Goal: Information Seeking & Learning: Learn about a topic

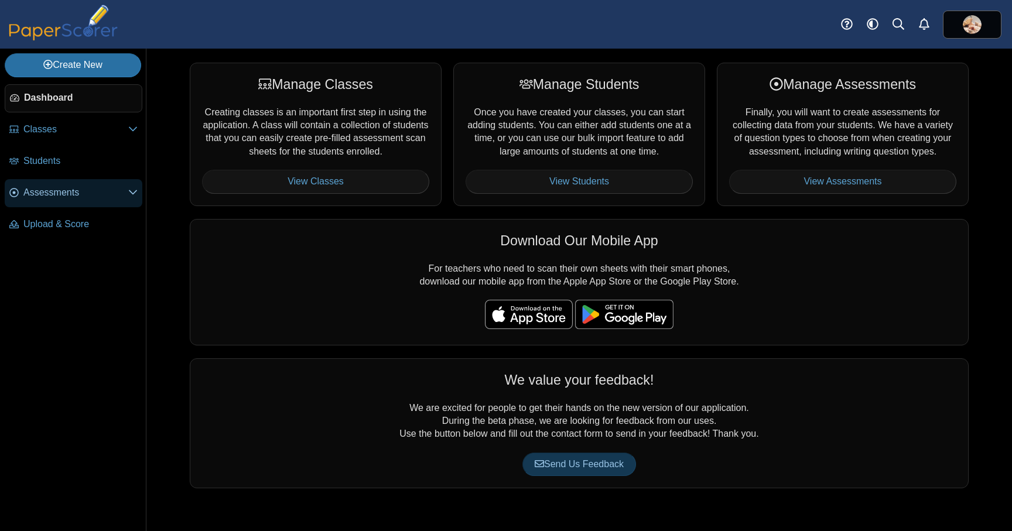
click at [73, 196] on span "Assessments" at bounding box center [75, 192] width 105 height 13
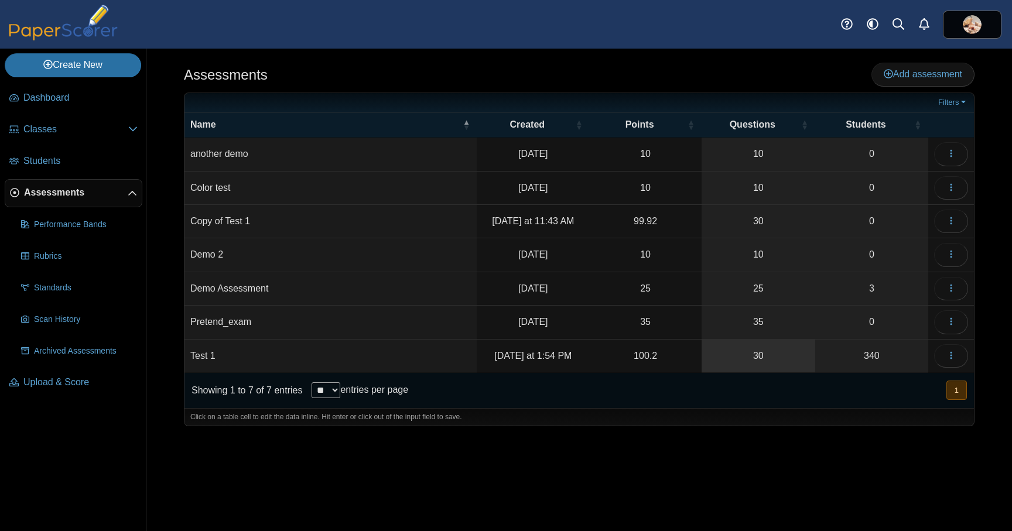
click at [757, 359] on link "30" at bounding box center [759, 356] width 114 height 33
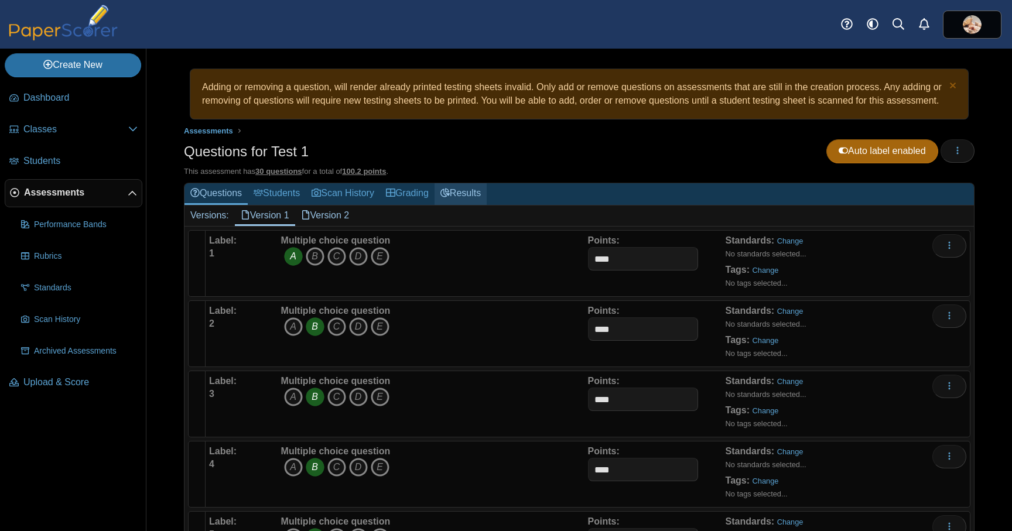
click at [484, 205] on link "Results" at bounding box center [461, 194] width 52 height 22
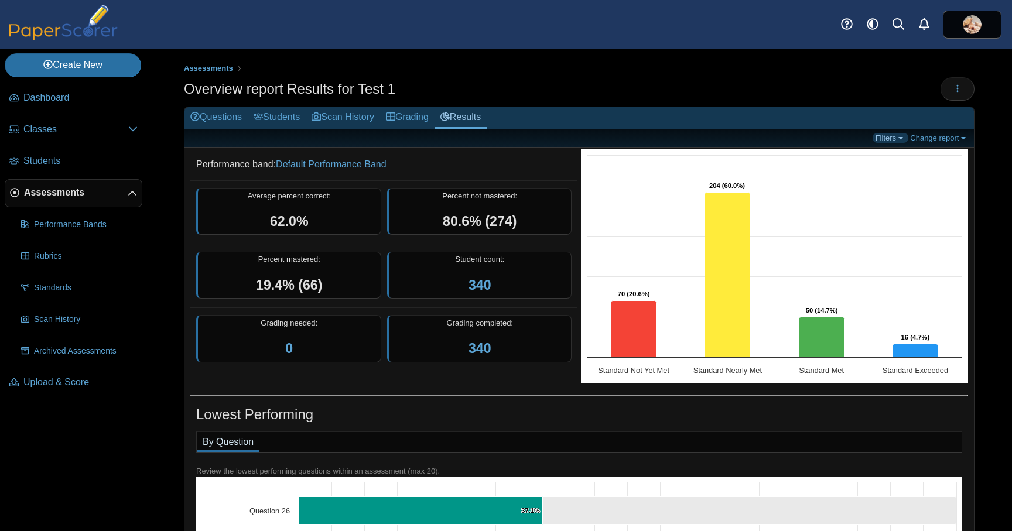
click at [895, 137] on link "Filters" at bounding box center [891, 138] width 36 height 10
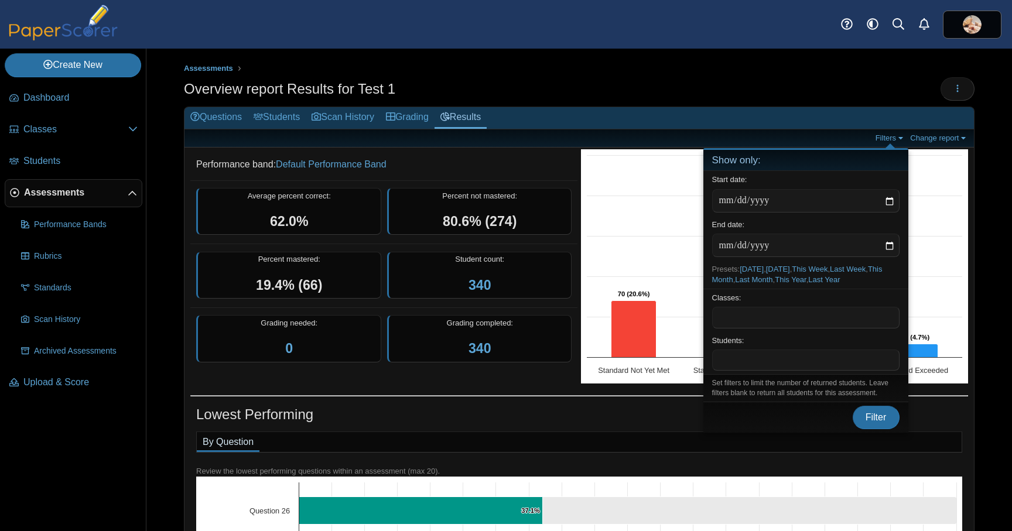
click at [798, 127] on h2 "Questions Students Scan History Grading Results" at bounding box center [580, 118] width 790 height 22
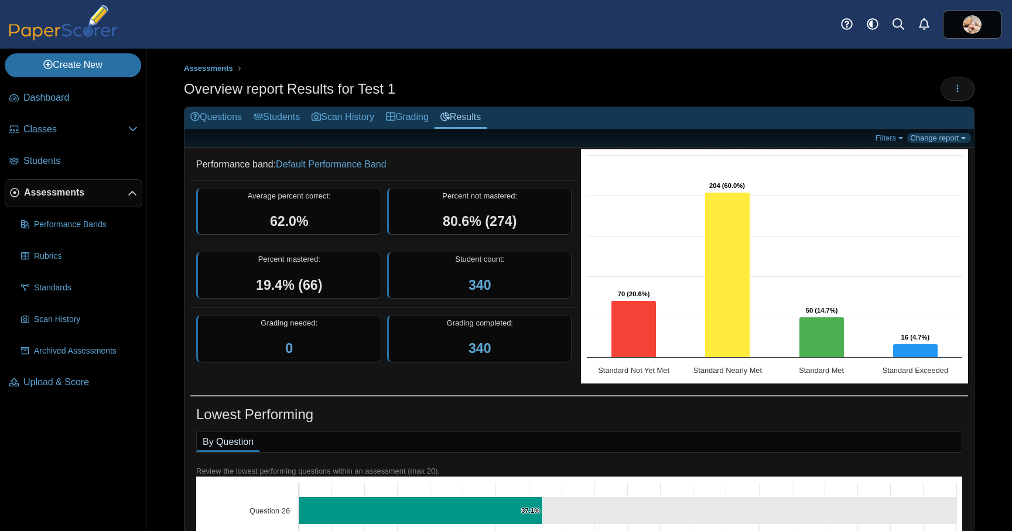
click at [933, 137] on link "Change report" at bounding box center [939, 138] width 64 height 10
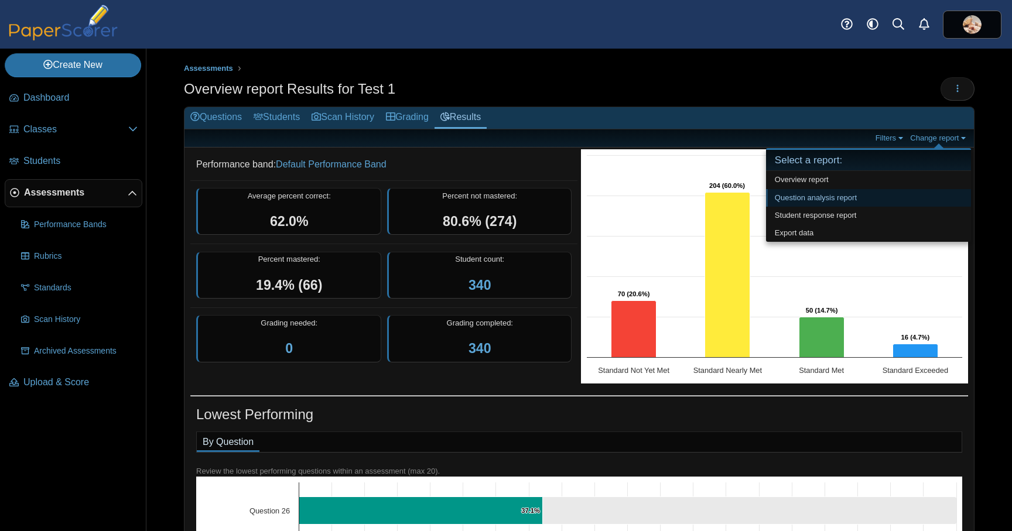
click at [844, 197] on link "Question analysis report" at bounding box center [868, 198] width 205 height 18
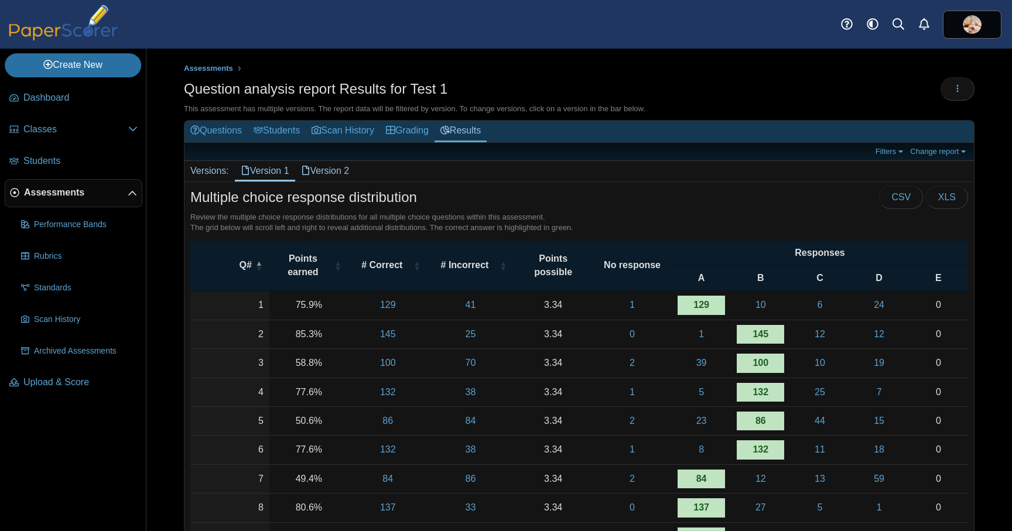
click at [347, 171] on link "Version 2" at bounding box center [325, 171] width 60 height 20
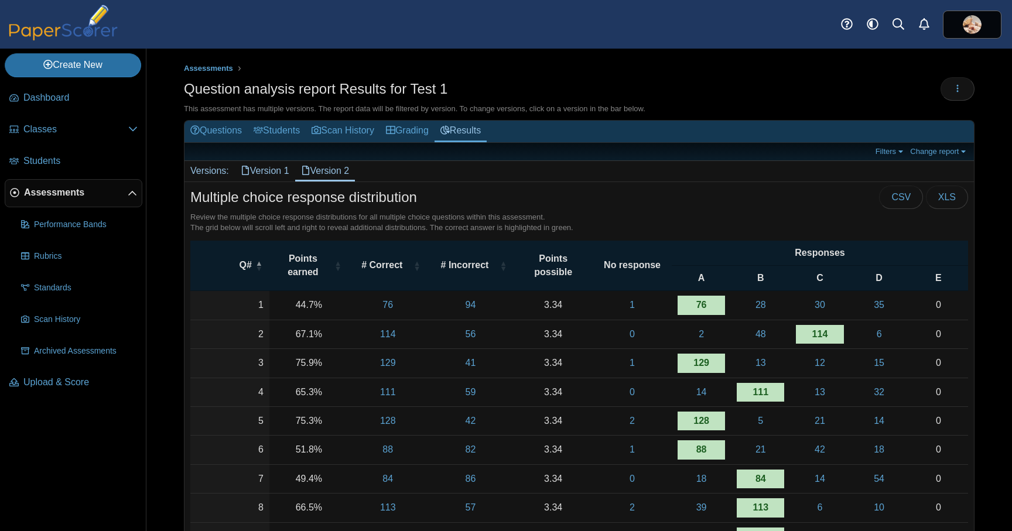
click at [257, 171] on link "Version 1" at bounding box center [265, 171] width 60 height 20
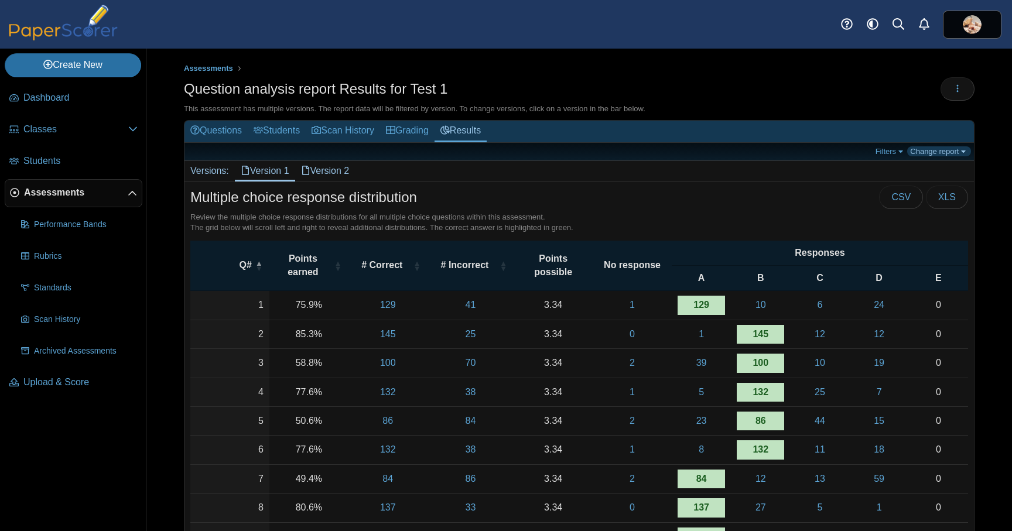
click at [944, 151] on link "Change report" at bounding box center [939, 151] width 64 height 10
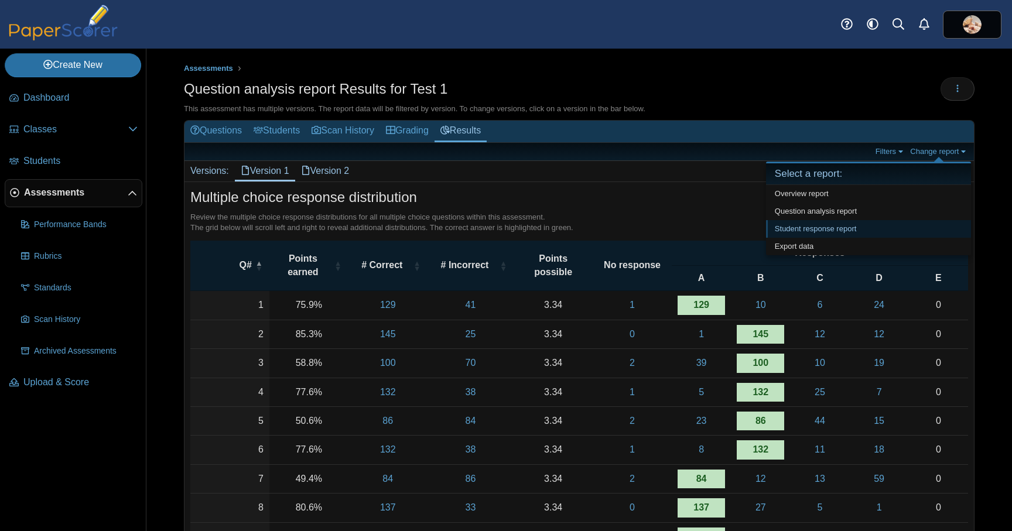
click at [812, 227] on link "Student response report" at bounding box center [868, 229] width 205 height 18
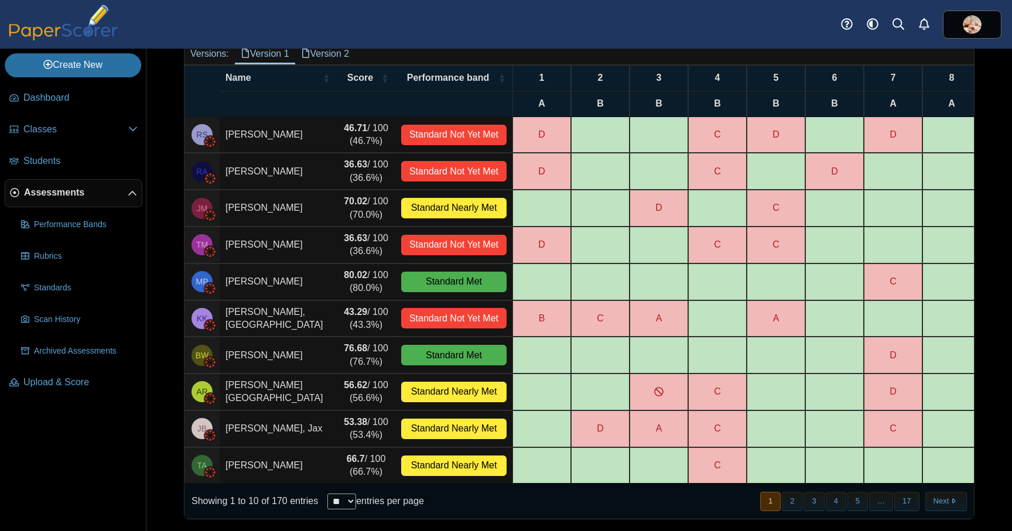
scroll to position [238, 0]
click at [806, 264] on td at bounding box center [835, 282] width 59 height 37
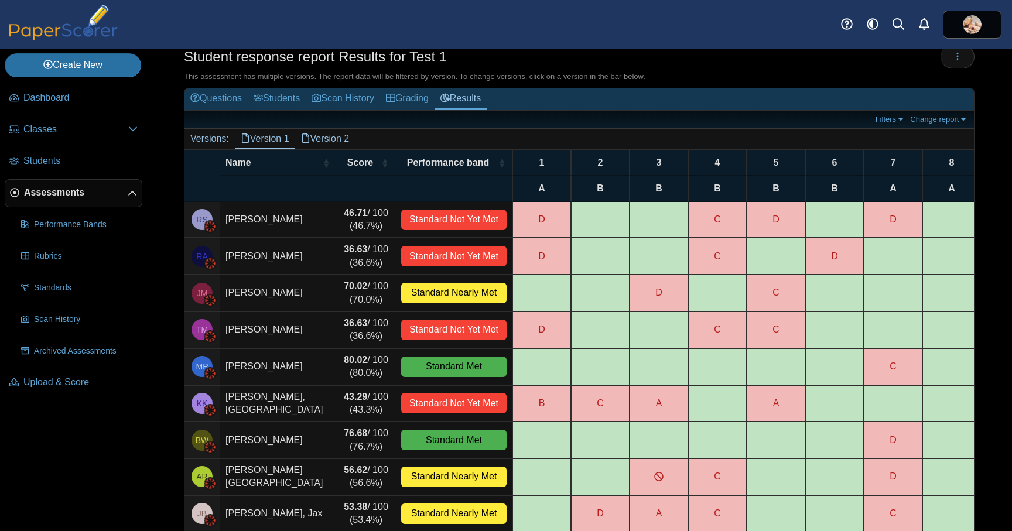
scroll to position [35, 0]
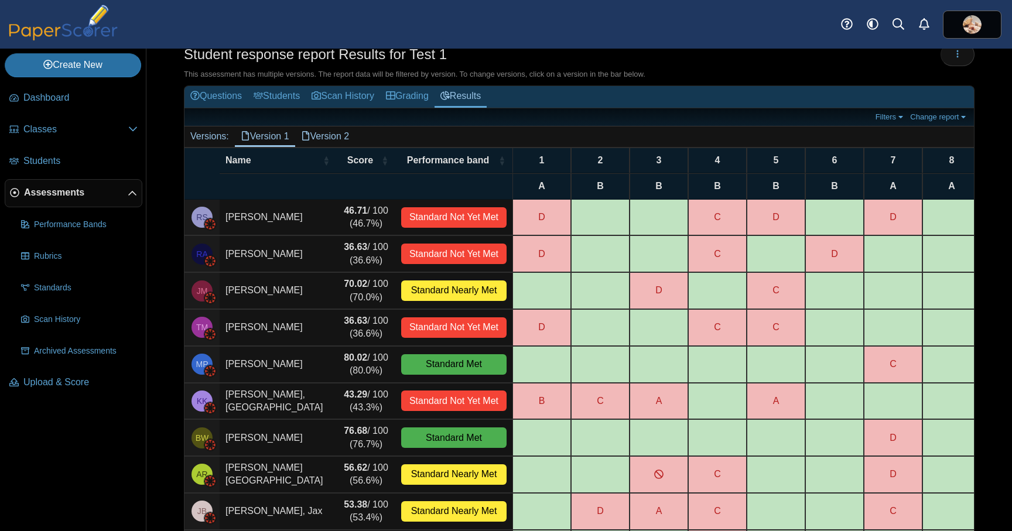
click at [327, 134] on link "Version 2" at bounding box center [325, 137] width 60 height 20
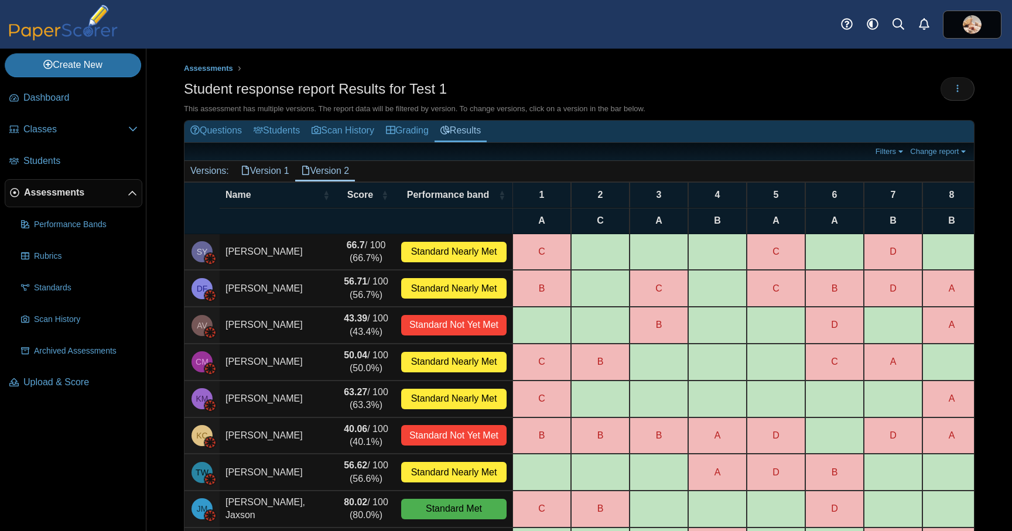
click at [279, 172] on link "Version 1" at bounding box center [265, 171] width 60 height 20
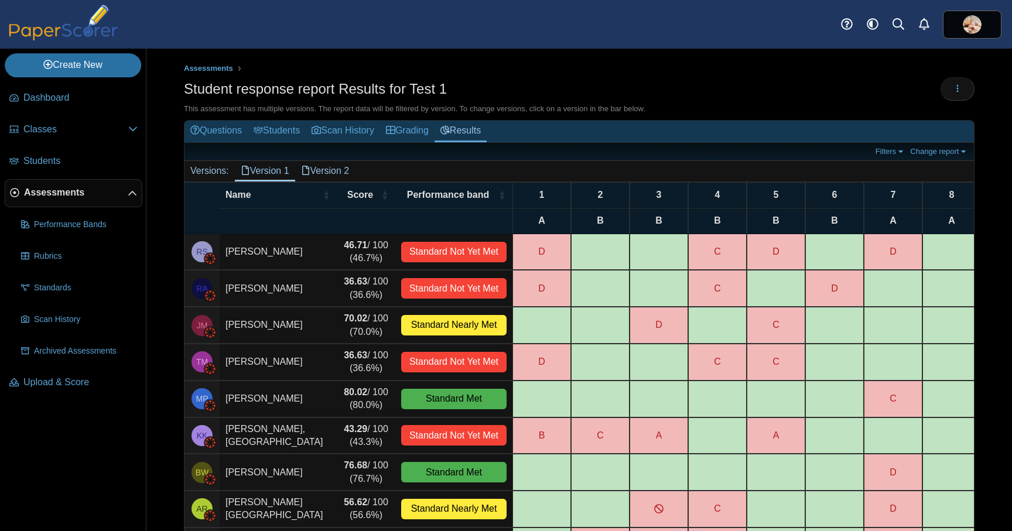
click at [339, 172] on link "Version 2" at bounding box center [325, 171] width 60 height 20
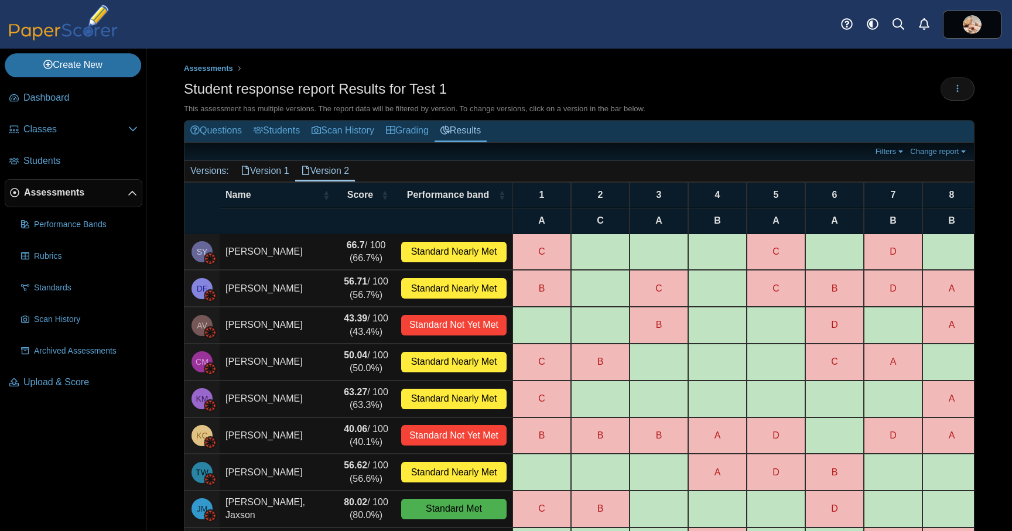
click at [954, 157] on div "Filters Show only: Loading… Change report Select a report: Overview report Ques…" at bounding box center [580, 152] width 790 height 18
click at [953, 155] on link "Change report" at bounding box center [939, 151] width 64 height 10
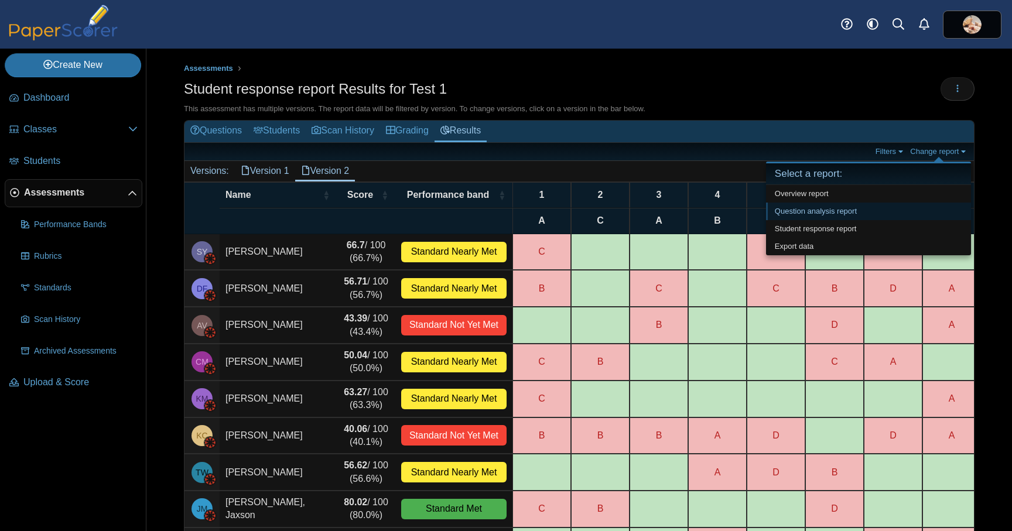
click at [818, 212] on link "Question analysis report" at bounding box center [868, 212] width 205 height 18
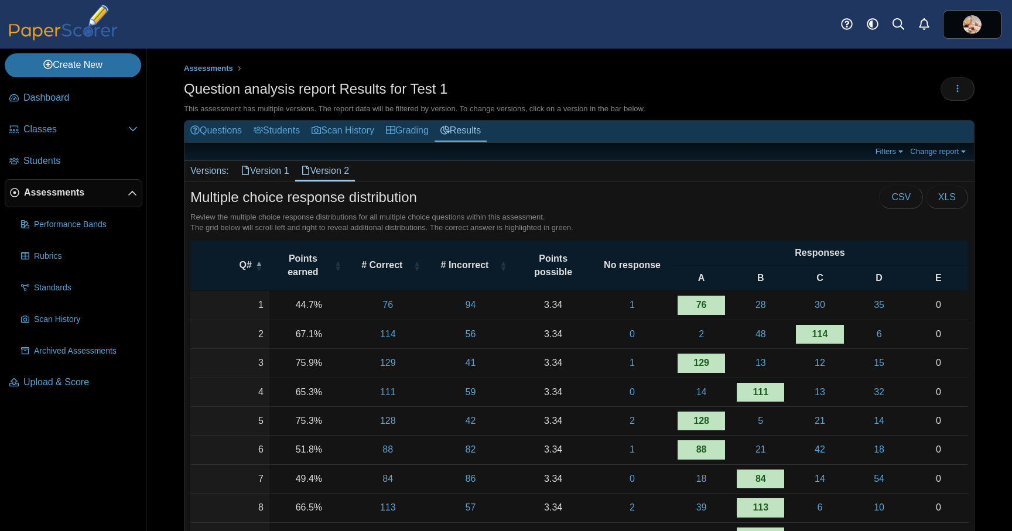
click at [262, 169] on link "Version 1" at bounding box center [265, 171] width 60 height 20
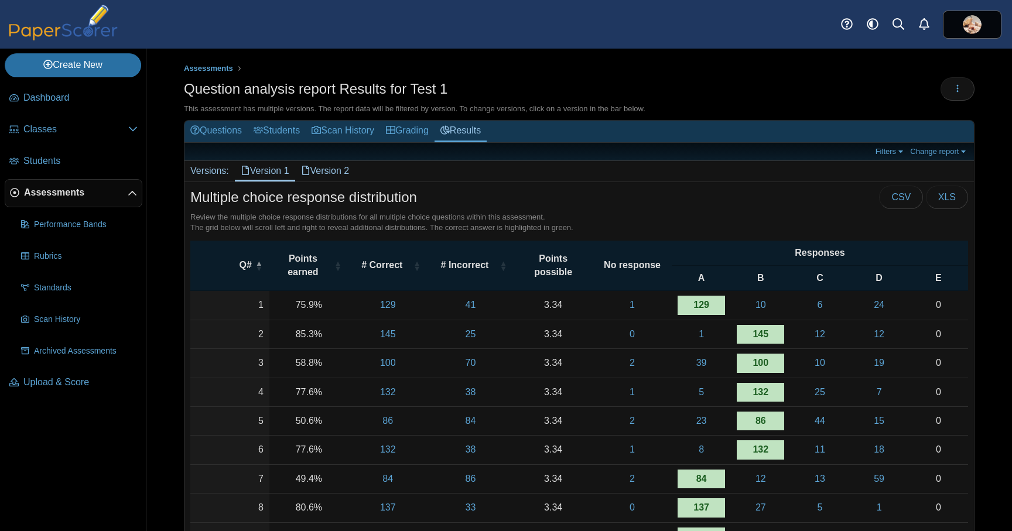
click at [336, 169] on link "Version 2" at bounding box center [325, 171] width 60 height 20
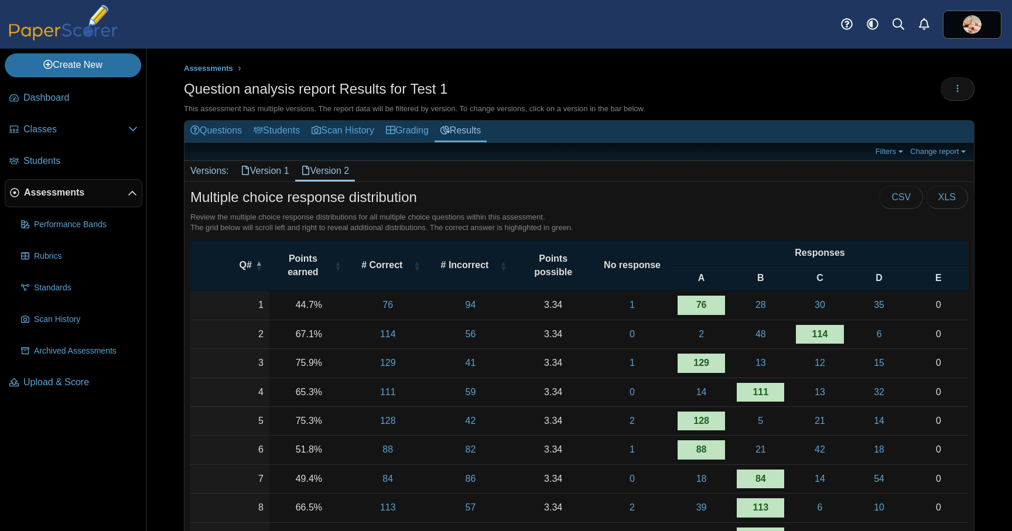
click at [272, 169] on link "Version 1" at bounding box center [265, 171] width 60 height 20
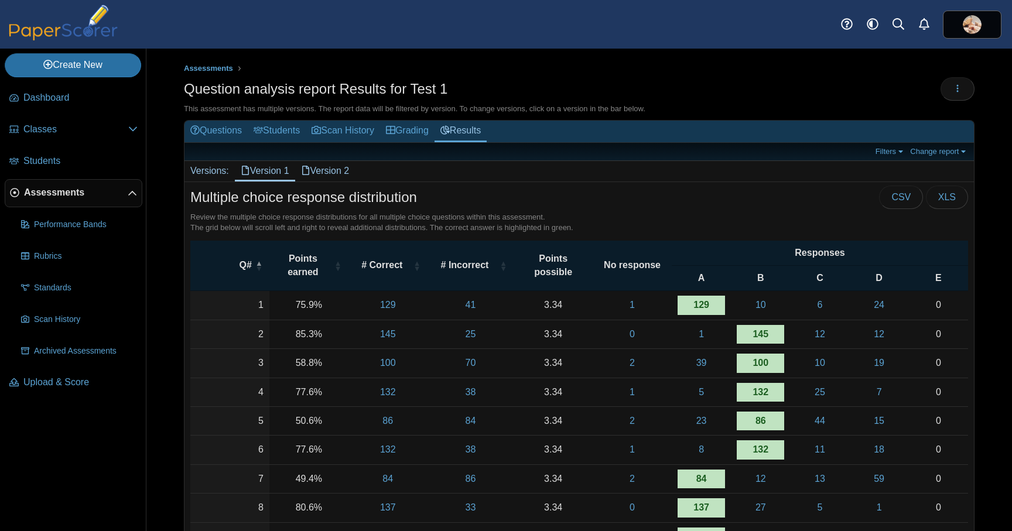
click at [339, 166] on link "Version 2" at bounding box center [325, 171] width 60 height 20
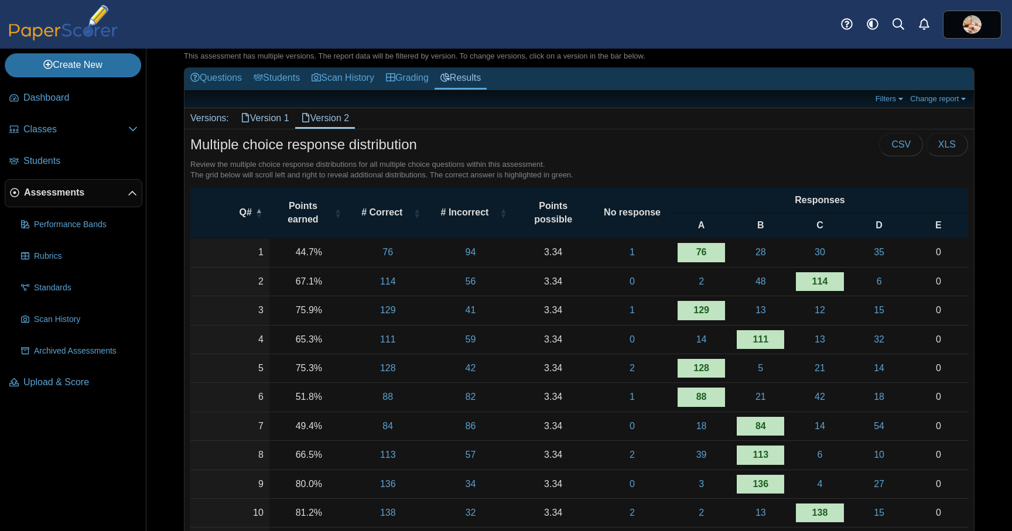
scroll to position [60, 0]
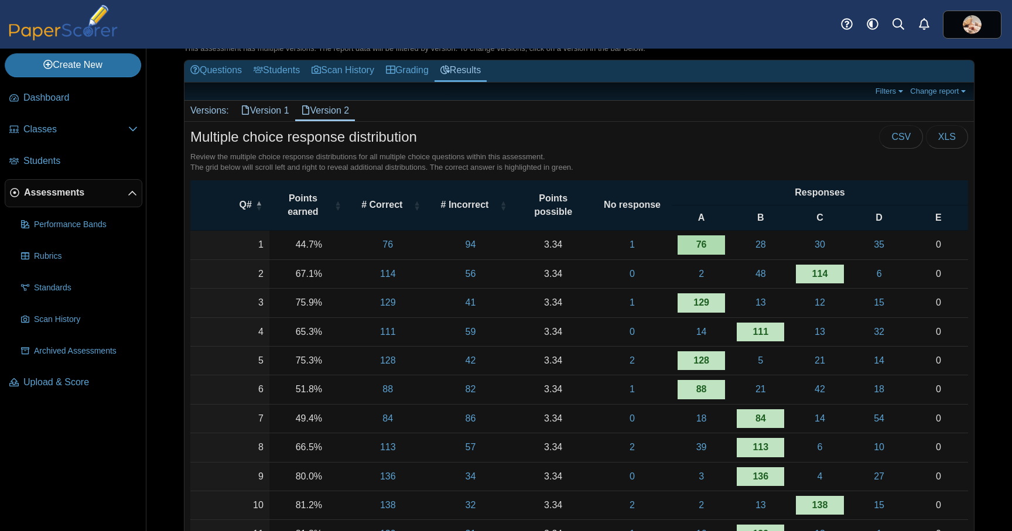
click at [704, 244] on link "76" at bounding box center [701, 245] width 47 height 19
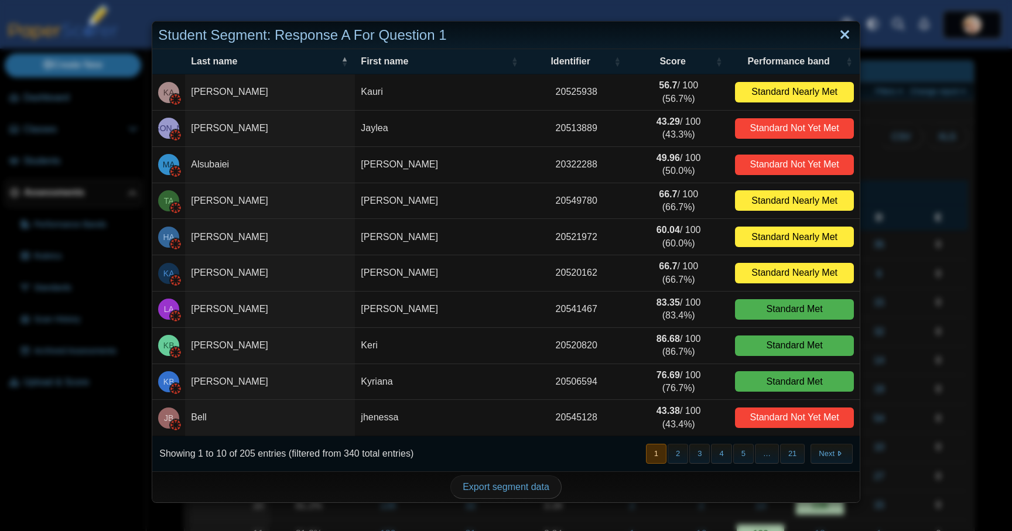
click at [849, 33] on link "Close" at bounding box center [845, 35] width 18 height 20
